Goal: Information Seeking & Learning: Learn about a topic

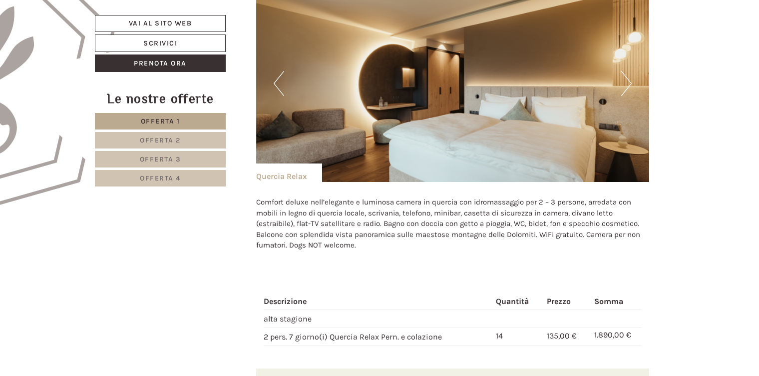
scroll to position [559, 0]
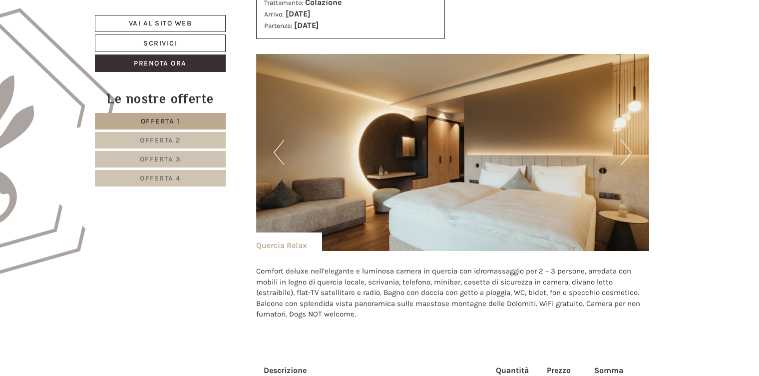
click at [626, 150] on button "Next" at bounding box center [626, 152] width 10 height 25
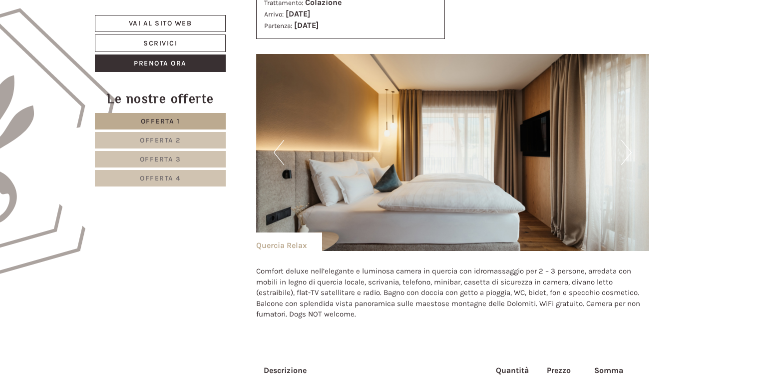
click at [626, 150] on button "Next" at bounding box center [626, 152] width 10 height 25
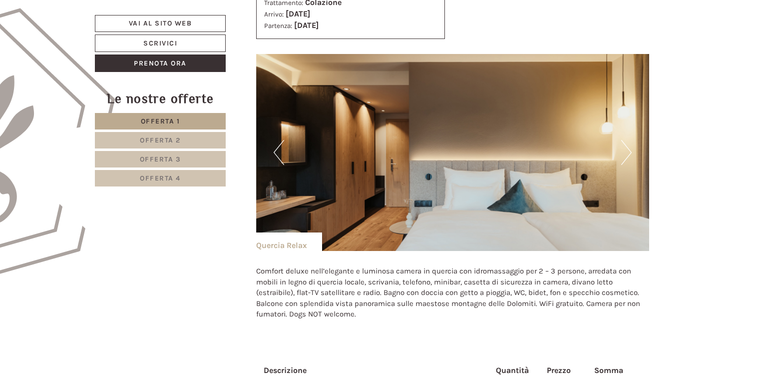
click at [626, 150] on button "Next" at bounding box center [626, 152] width 10 height 25
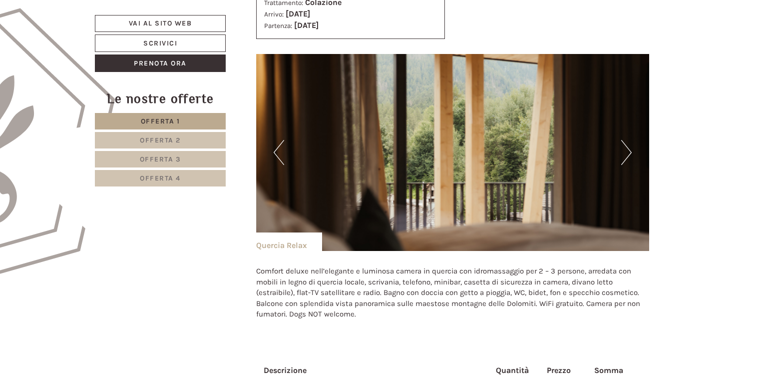
click at [626, 150] on button "Next" at bounding box center [626, 152] width 10 height 25
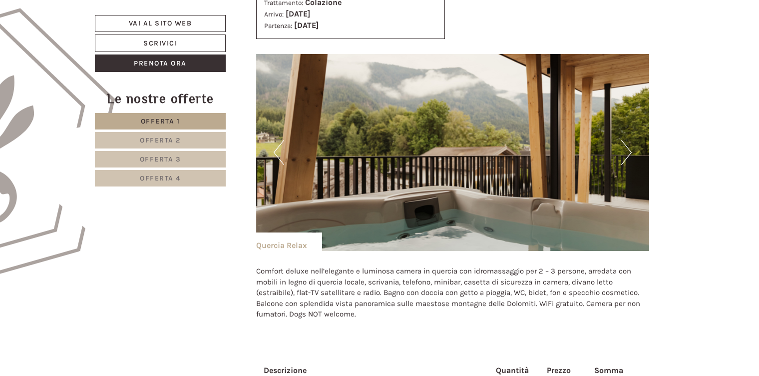
click at [626, 150] on button "Next" at bounding box center [626, 152] width 10 height 25
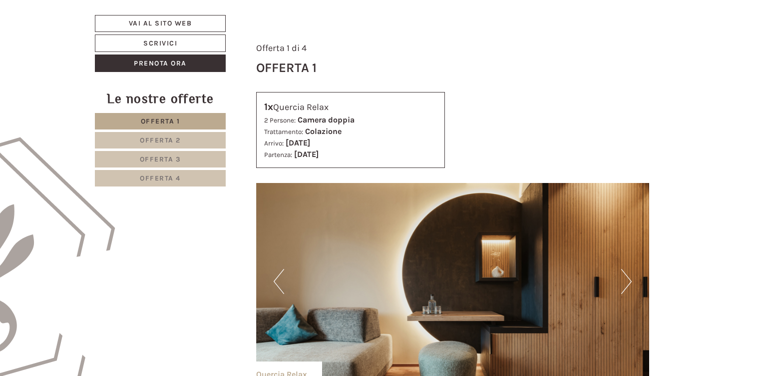
scroll to position [320, 0]
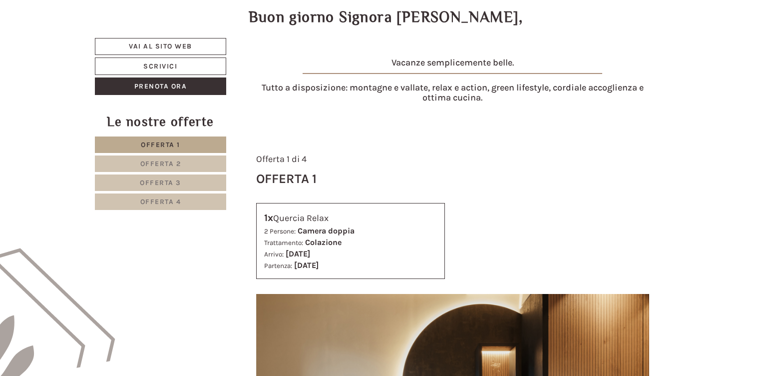
click at [191, 160] on link "Offerta 2" at bounding box center [160, 163] width 131 height 16
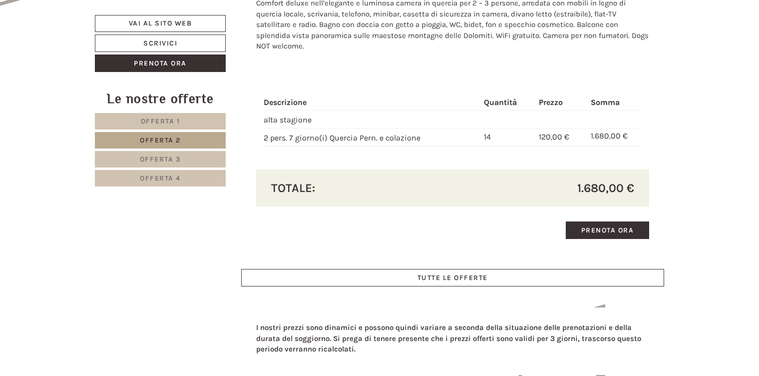
scroll to position [857, 0]
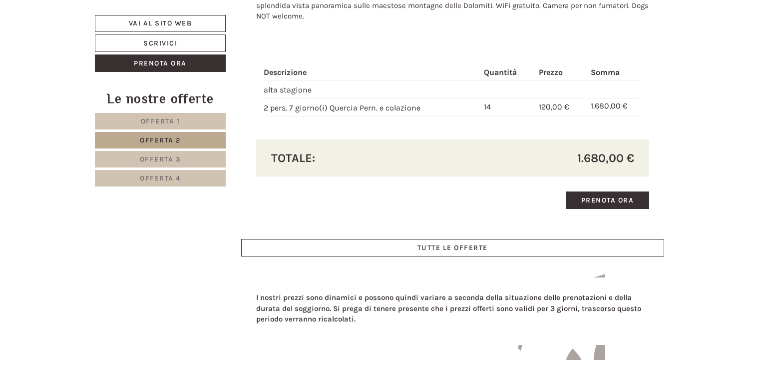
click at [186, 176] on link "Offerta 4" at bounding box center [160, 178] width 131 height 16
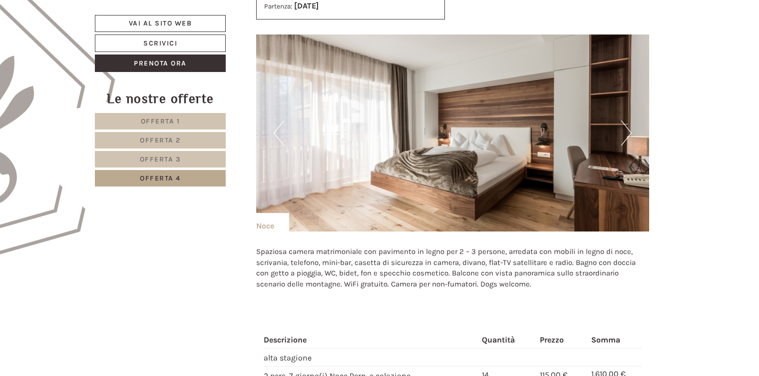
scroll to position [498, 0]
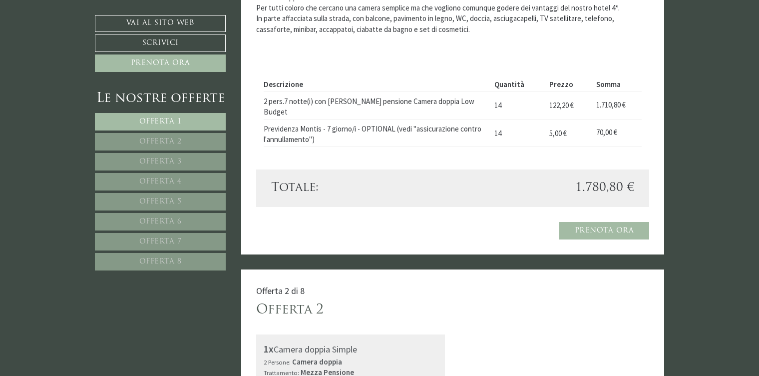
scroll to position [959, 0]
